Goal: Information Seeking & Learning: Learn about a topic

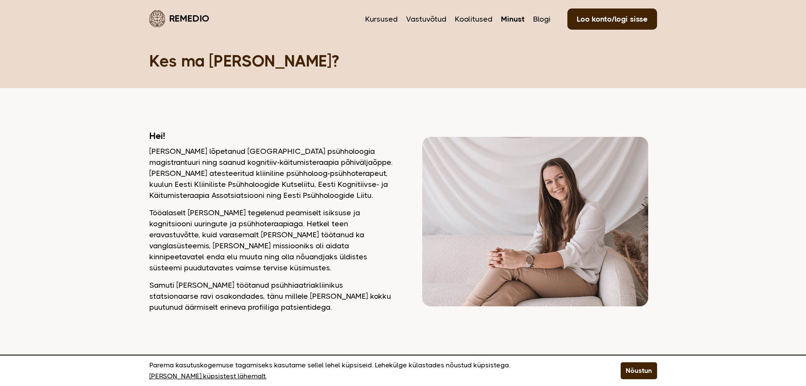
click at [559, 186] on img at bounding box center [535, 221] width 226 height 169
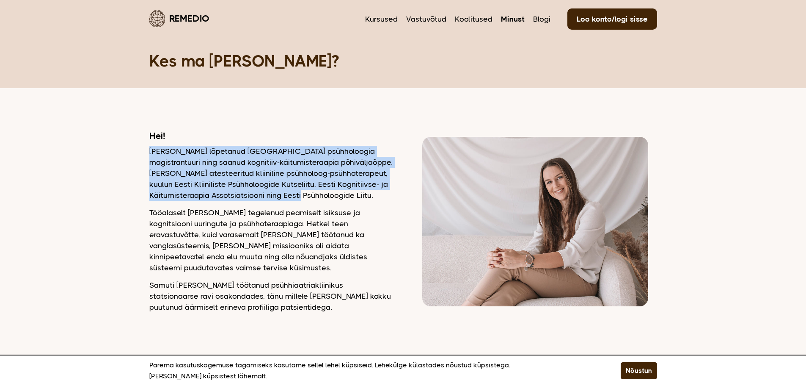
drag, startPoint x: 311, startPoint y: 196, endPoint x: 151, endPoint y: 154, distance: 165.3
click at [151, 154] on p "[PERSON_NAME] lõpetanud [GEOGRAPHIC_DATA] psühholoogia magistrantuuri ning saan…" at bounding box center [270, 173] width 243 height 55
drag, startPoint x: 151, startPoint y: 154, endPoint x: 312, endPoint y: 193, distance: 166.0
click at [312, 193] on p "[PERSON_NAME] lõpetanud [GEOGRAPHIC_DATA] psühholoogia magistrantuuri ning saan…" at bounding box center [270, 173] width 243 height 55
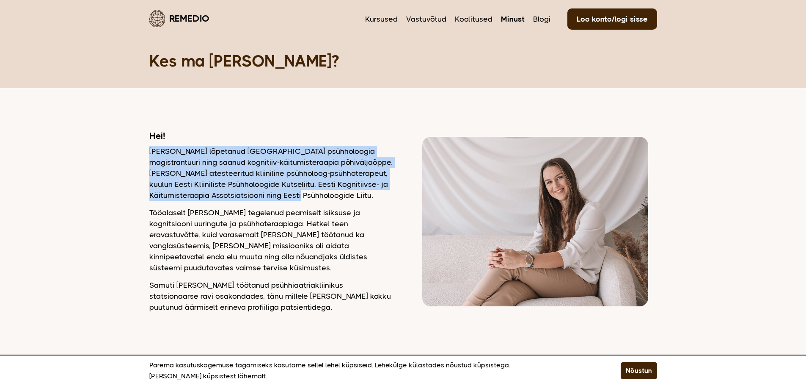
click at [312, 193] on p "[PERSON_NAME] lõpetanud [GEOGRAPHIC_DATA] psühholoogia magistrantuuri ning saan…" at bounding box center [270, 173] width 243 height 55
drag, startPoint x: 312, startPoint y: 193, endPoint x: 150, endPoint y: 148, distance: 167.9
click at [150, 148] on p "[PERSON_NAME] lõpetanud [GEOGRAPHIC_DATA] psühholoogia magistrantuuri ning saan…" at bounding box center [270, 173] width 243 height 55
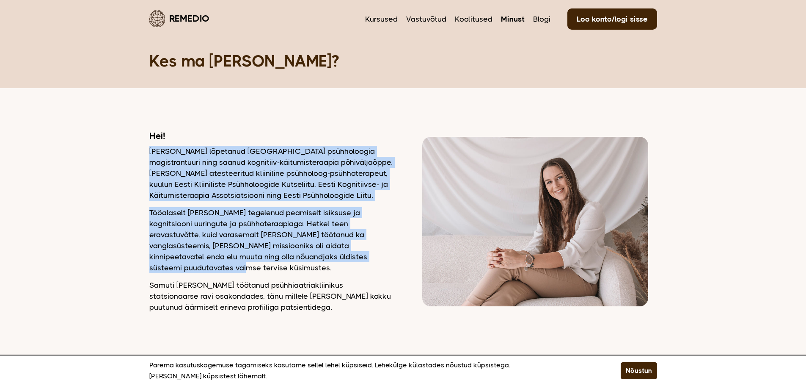
drag, startPoint x: 150, startPoint y: 148, endPoint x: 361, endPoint y: 256, distance: 236.2
click at [361, 256] on div "Hei! [PERSON_NAME] lõpetanud [GEOGRAPHIC_DATA] psühholoogia magistrantuuri ning…" at bounding box center [270, 221] width 243 height 182
click at [361, 256] on p "Tööalaselt [PERSON_NAME] tegelenud peamiselt isiksuse ja kognitsiooni uuringute…" at bounding box center [270, 240] width 243 height 66
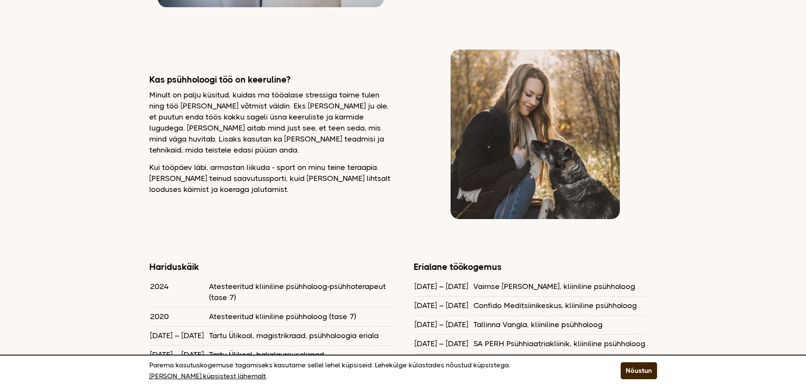
scroll to position [517, 0]
click at [226, 172] on p "Kui tööpäev läbi, armastan liikuda - sport on minu teine teraapia. [PERSON_NAME…" at bounding box center [270, 177] width 243 height 33
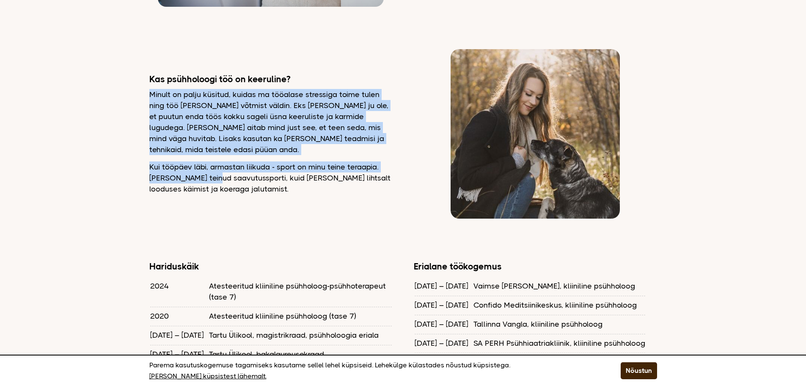
drag, startPoint x: 149, startPoint y: 88, endPoint x: 218, endPoint y: 163, distance: 101.2
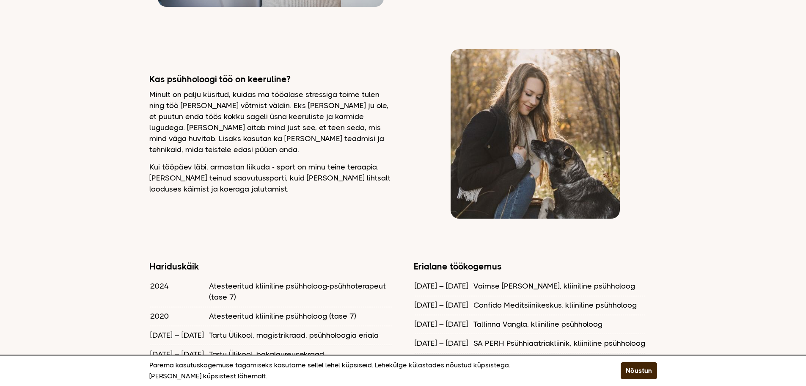
click at [226, 172] on p "Kui tööpäev läbi, armastan liikuda - sport on minu teine teraapia. [PERSON_NAME…" at bounding box center [270, 177] width 243 height 33
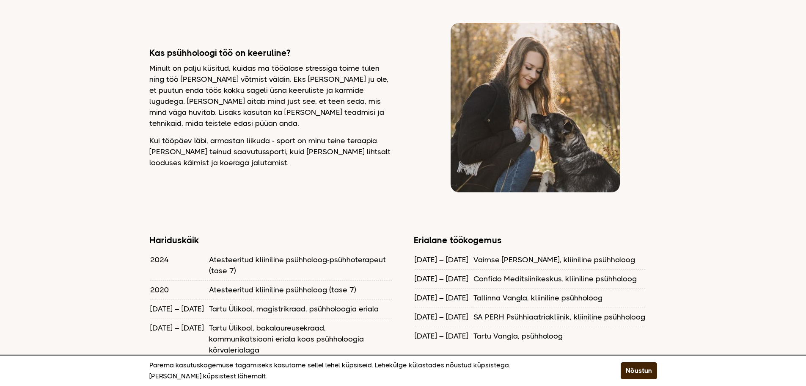
scroll to position [544, 0]
click at [529, 73] on img at bounding box center [535, 106] width 169 height 169
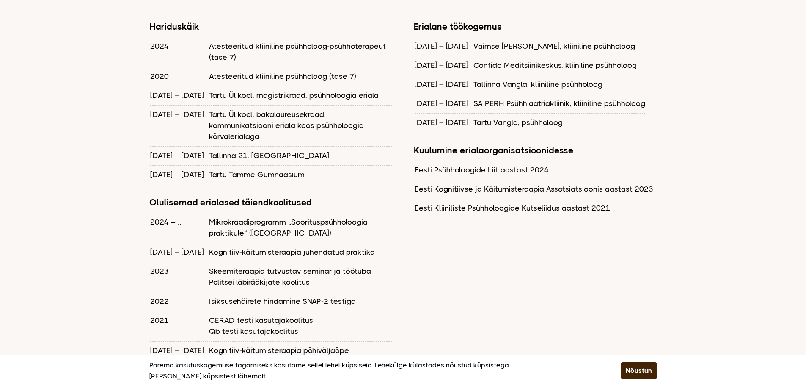
scroll to position [758, 0]
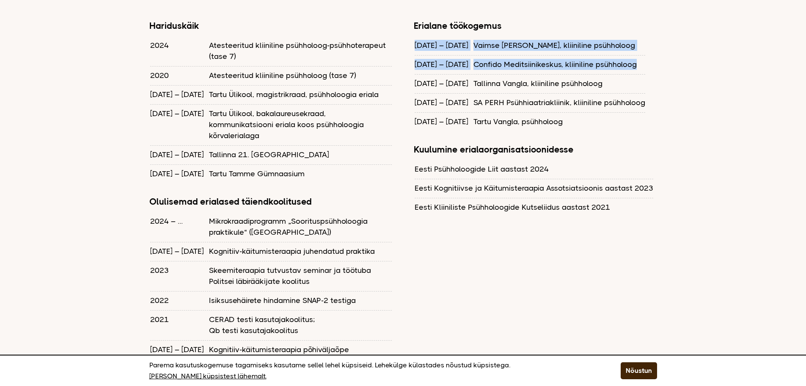
drag, startPoint x: 629, startPoint y: 54, endPoint x: 415, endPoint y: 38, distance: 214.3
click at [415, 38] on tbody "[DATE] – [DATE] Vaimse [PERSON_NAME], kliiniline psühholoog [DATE] – [DATE] Con…" at bounding box center [530, 83] width 231 height 94
click at [415, 38] on td "[DATE] – [DATE]" at bounding box center [444, 45] width 58 height 18
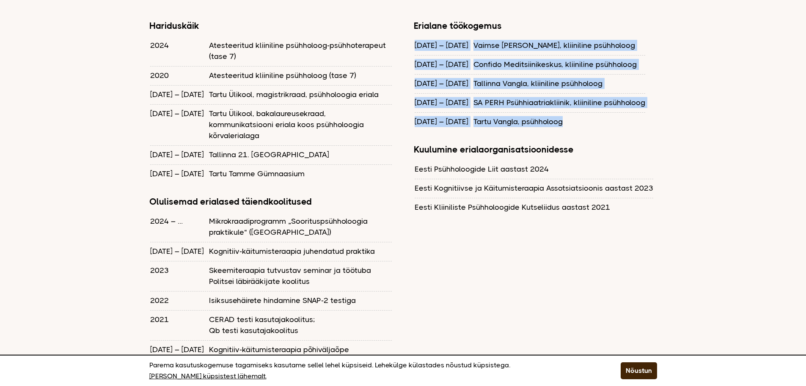
drag, startPoint x: 415, startPoint y: 38, endPoint x: 555, endPoint y: 110, distance: 157.3
click at [555, 110] on tbody "[DATE] – [DATE] Vaimse [PERSON_NAME], kliiniline psühholoog [DATE] – [DATE] Con…" at bounding box center [530, 83] width 231 height 94
click at [555, 112] on td "Tartu Vangla, psühholoog" at bounding box center [560, 121] width 172 height 18
drag, startPoint x: 555, startPoint y: 110, endPoint x: 415, endPoint y: 39, distance: 156.7
click at [415, 39] on tbody "[DATE] – [DATE] Vaimse [PERSON_NAME], kliiniline psühholoog [DATE] – [DATE] Con…" at bounding box center [530, 83] width 231 height 94
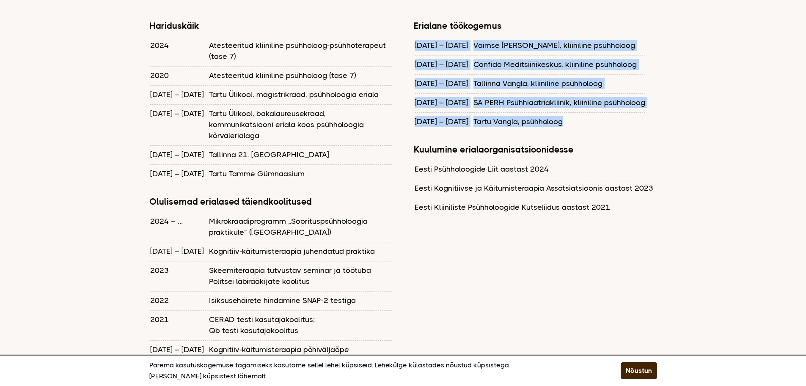
click at [415, 39] on td "[DATE] – [DATE]" at bounding box center [444, 45] width 58 height 18
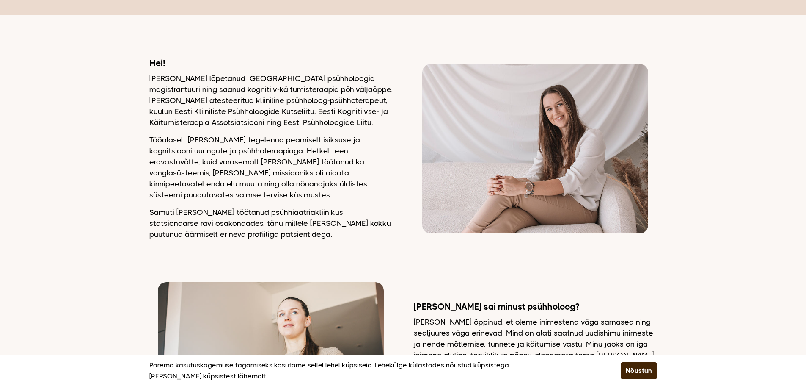
scroll to position [0, 0]
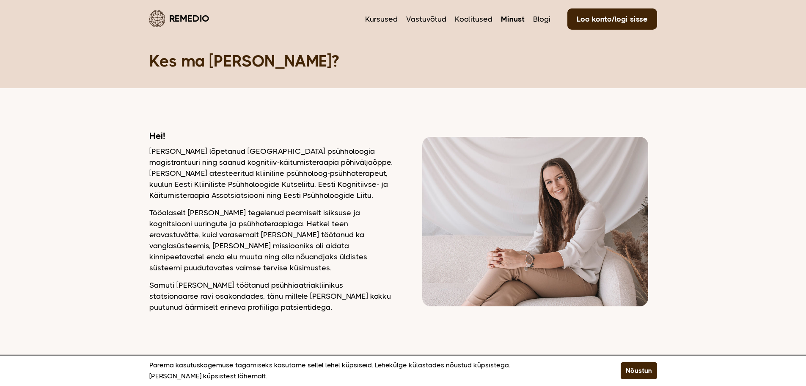
click at [563, 191] on img at bounding box center [535, 221] width 226 height 169
click at [638, 374] on button "Nõustun" at bounding box center [639, 370] width 36 height 17
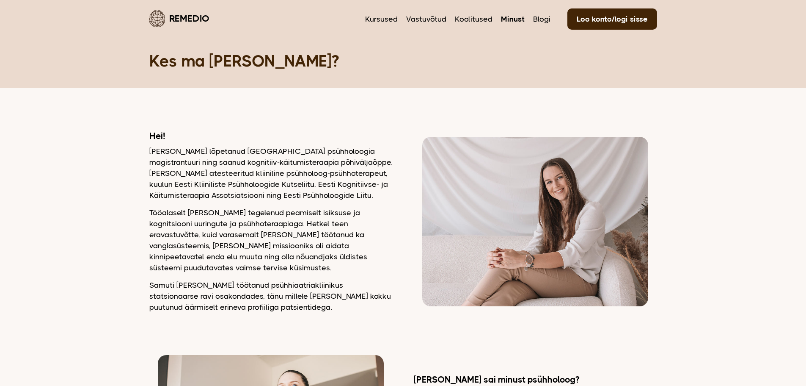
click at [502, 226] on img at bounding box center [535, 221] width 226 height 169
